Goal: Information Seeking & Learning: Check status

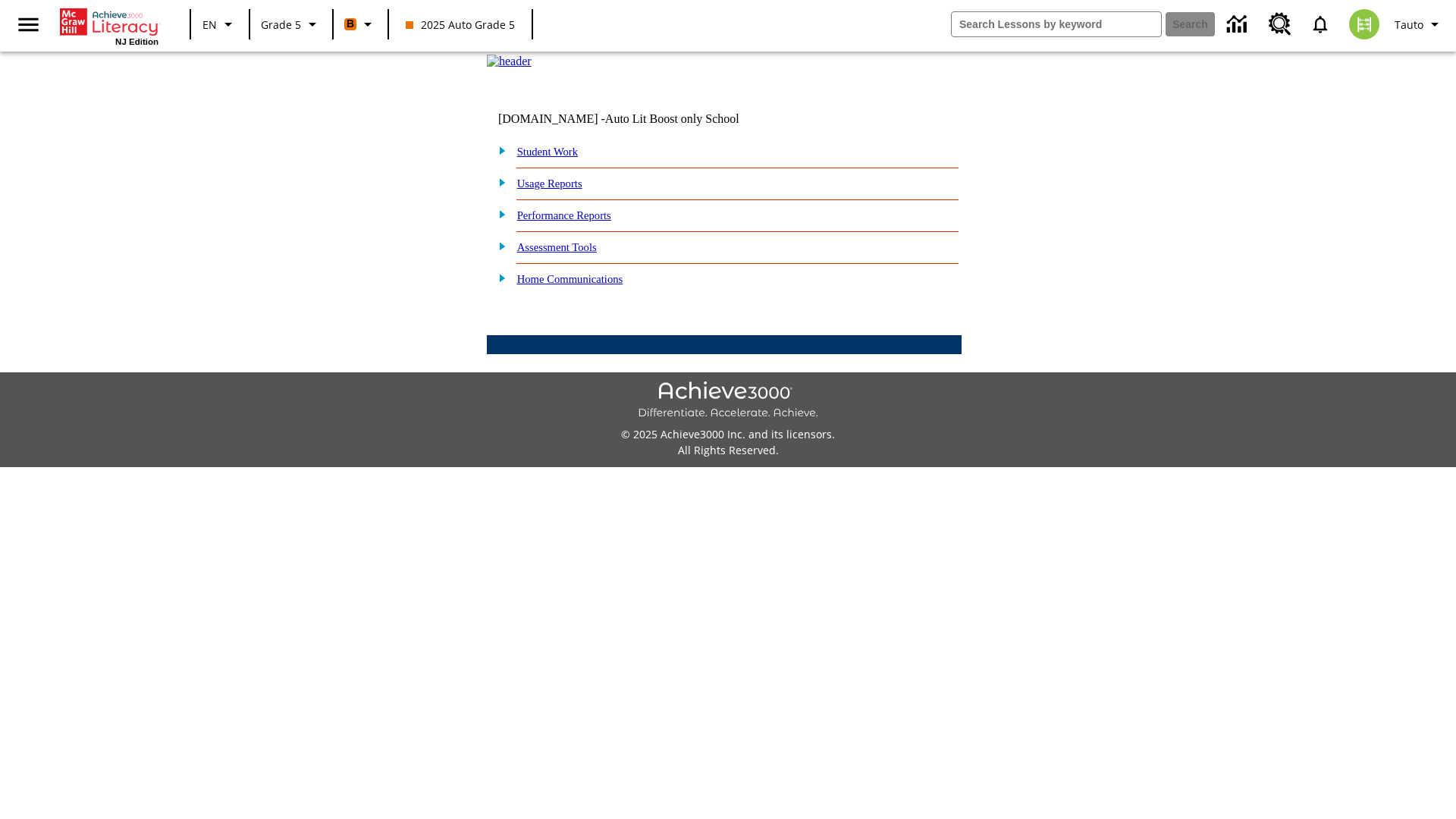
click at [580, 221] on link "Performance Reports" at bounding box center [564, 215] width 94 height 12
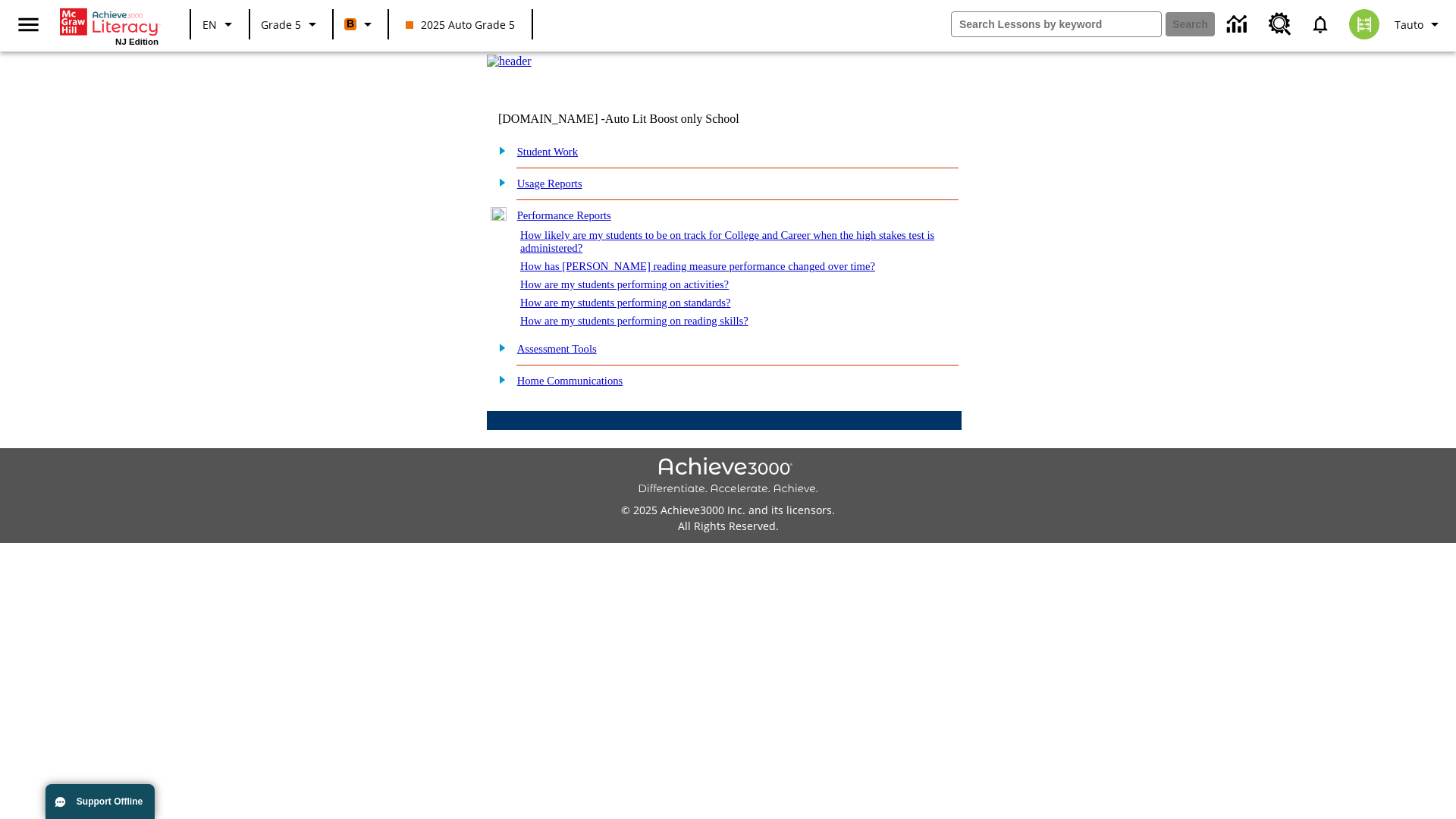
click at [641, 309] on link "How are my students performing on standards?" at bounding box center [625, 302] width 211 height 12
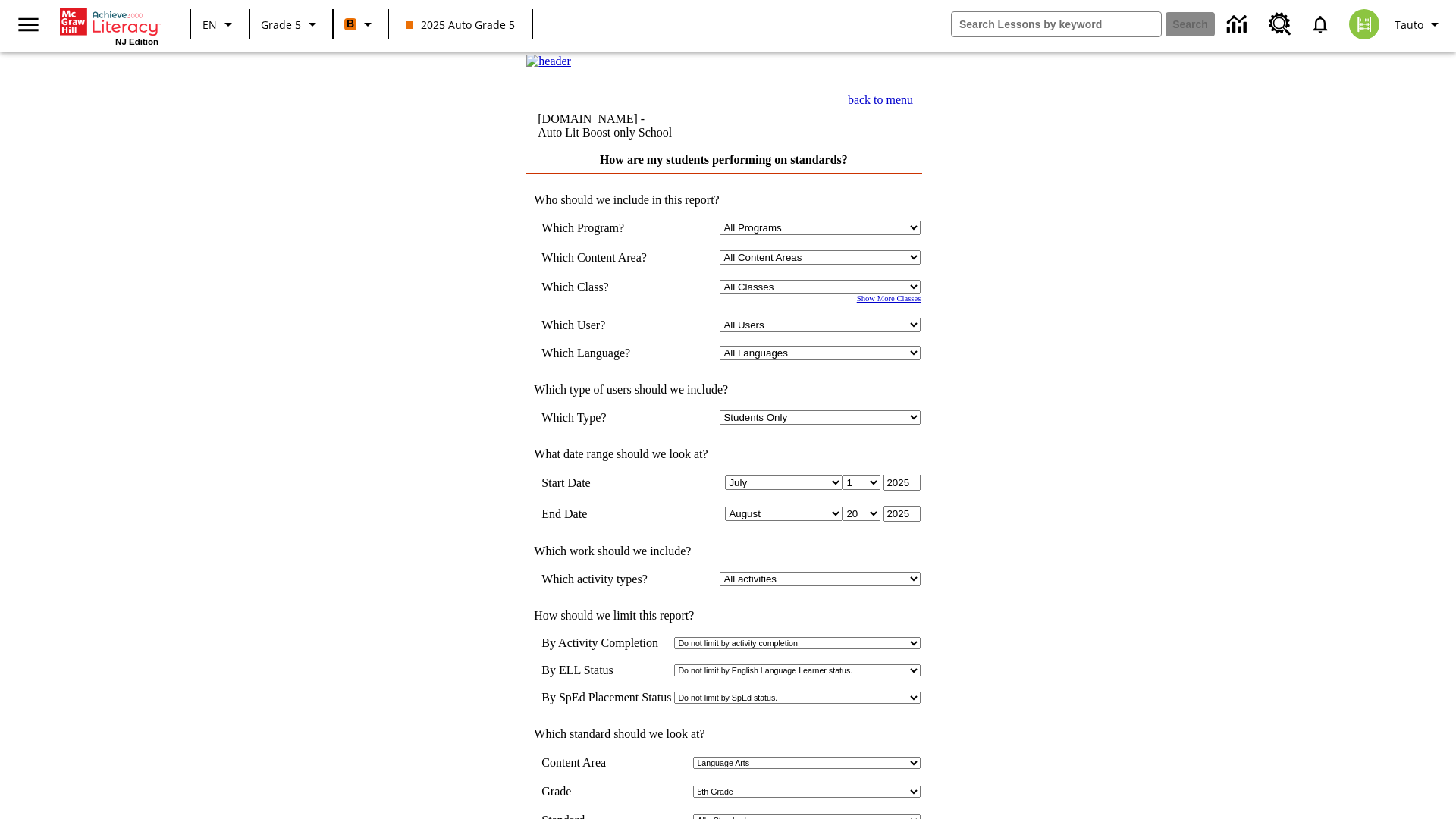
click at [823, 294] on select "Select a Class: All Classes 2025 Auto Grade 5 OL 2025 Auto Grade 6" at bounding box center [820, 287] width 201 height 14
select select "11133131"
click at [823, 332] on select "All Users Cat, Sautoen Cat, Sautoes Cat, Sautoss Donotlogin, Sautoen Twoschools…" at bounding box center [820, 325] width 201 height 14
select select "21437107"
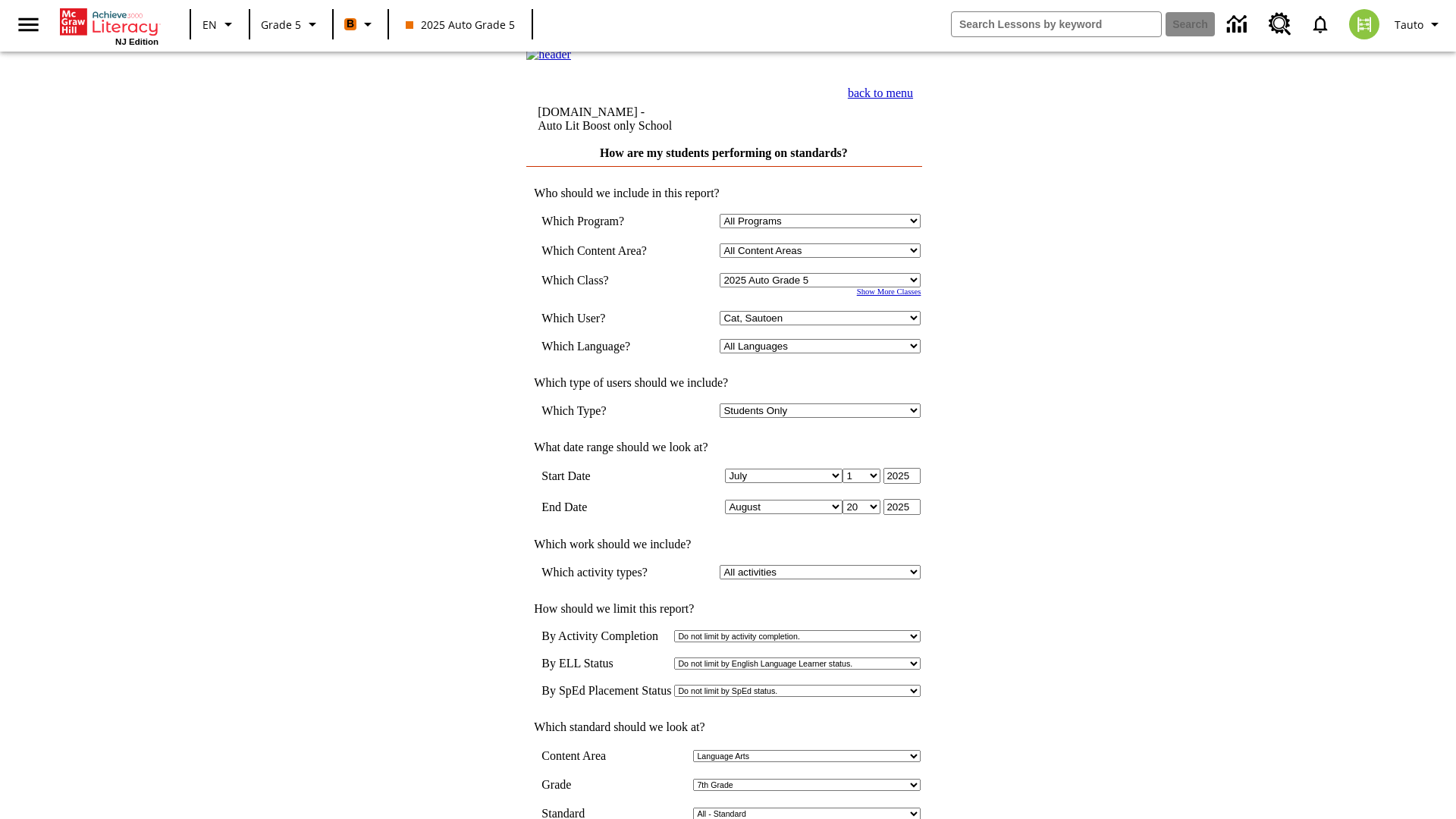
scroll to position [6, 0]
